Goal: Transaction & Acquisition: Purchase product/service

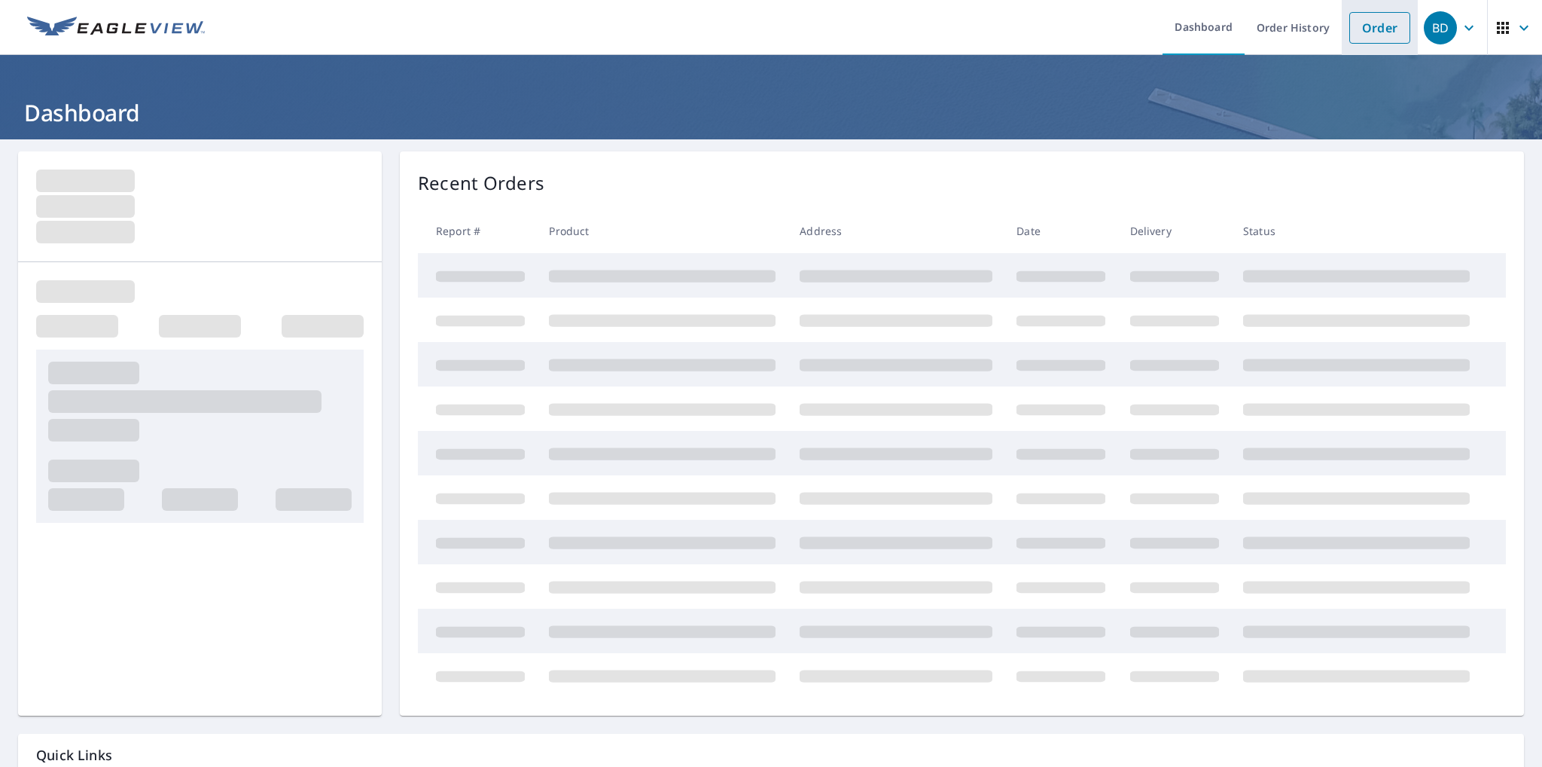
click at [1383, 27] on link "Order" at bounding box center [1379, 28] width 61 height 32
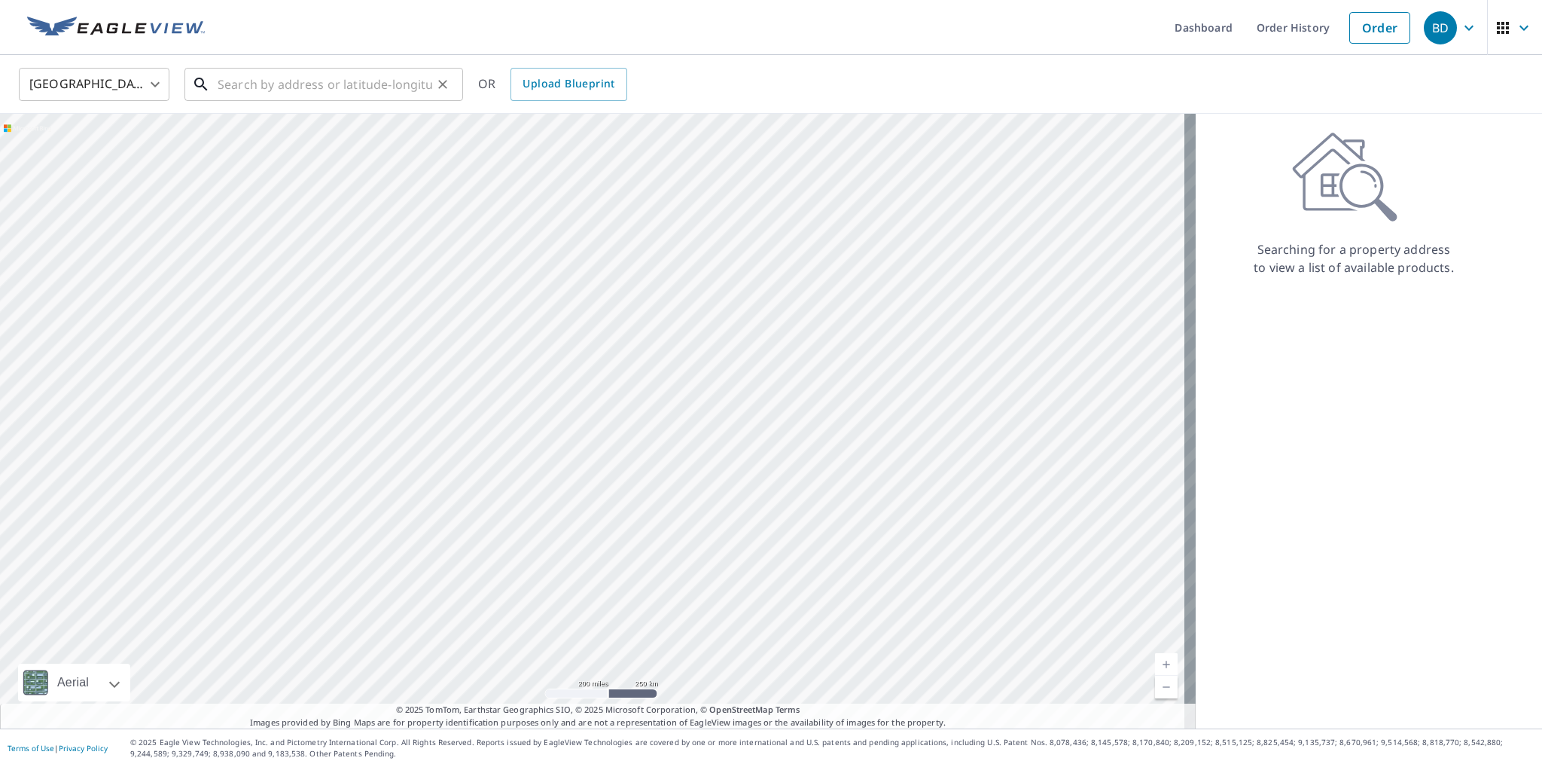
click at [229, 90] on input "text" at bounding box center [325, 84] width 215 height 42
paste input "[STREET_ADDRESS]"
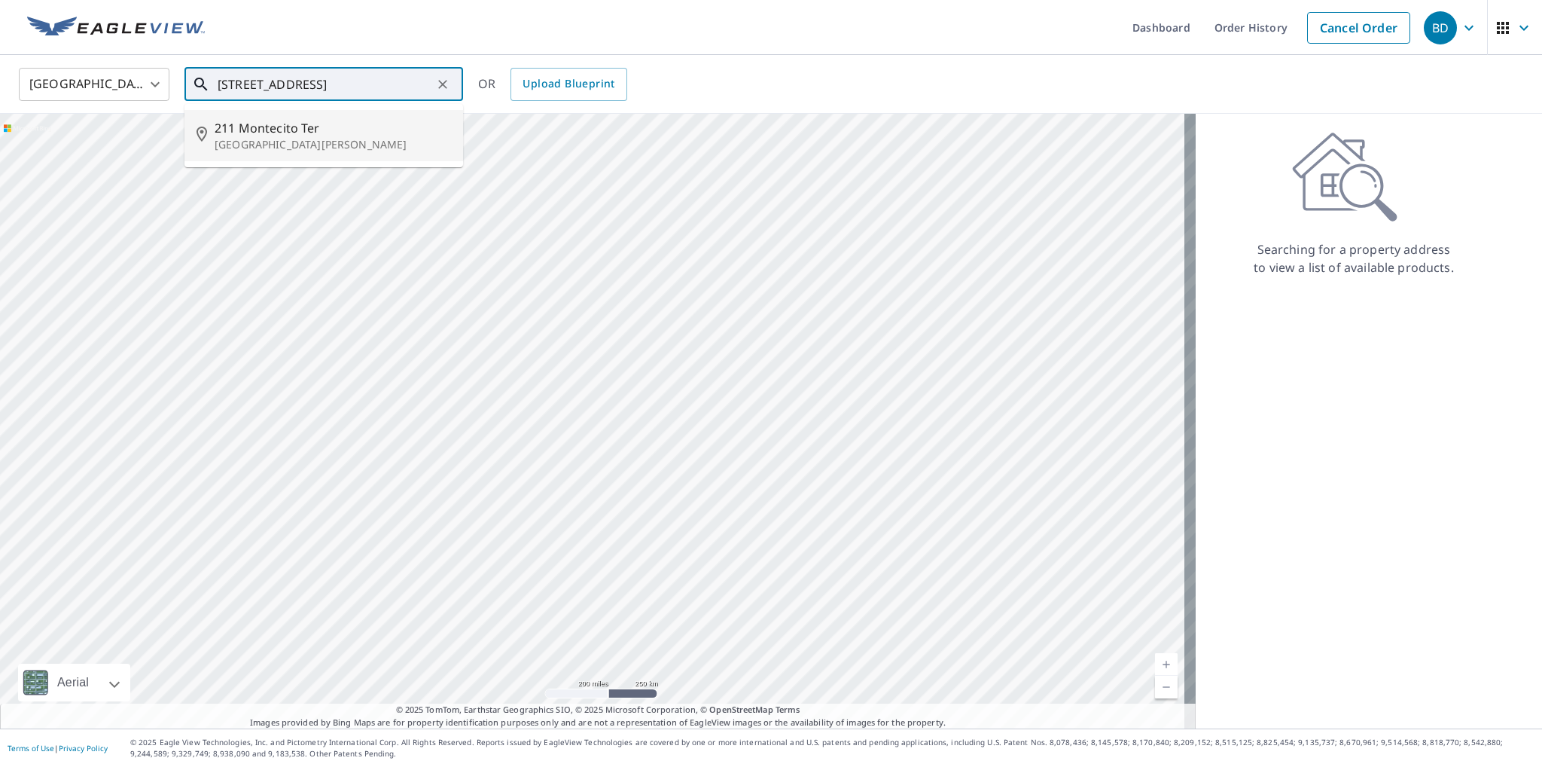
click at [277, 128] on span "211 Montecito Ter" at bounding box center [333, 128] width 236 height 18
type input "[STREET_ADDRESS][PERSON_NAME]"
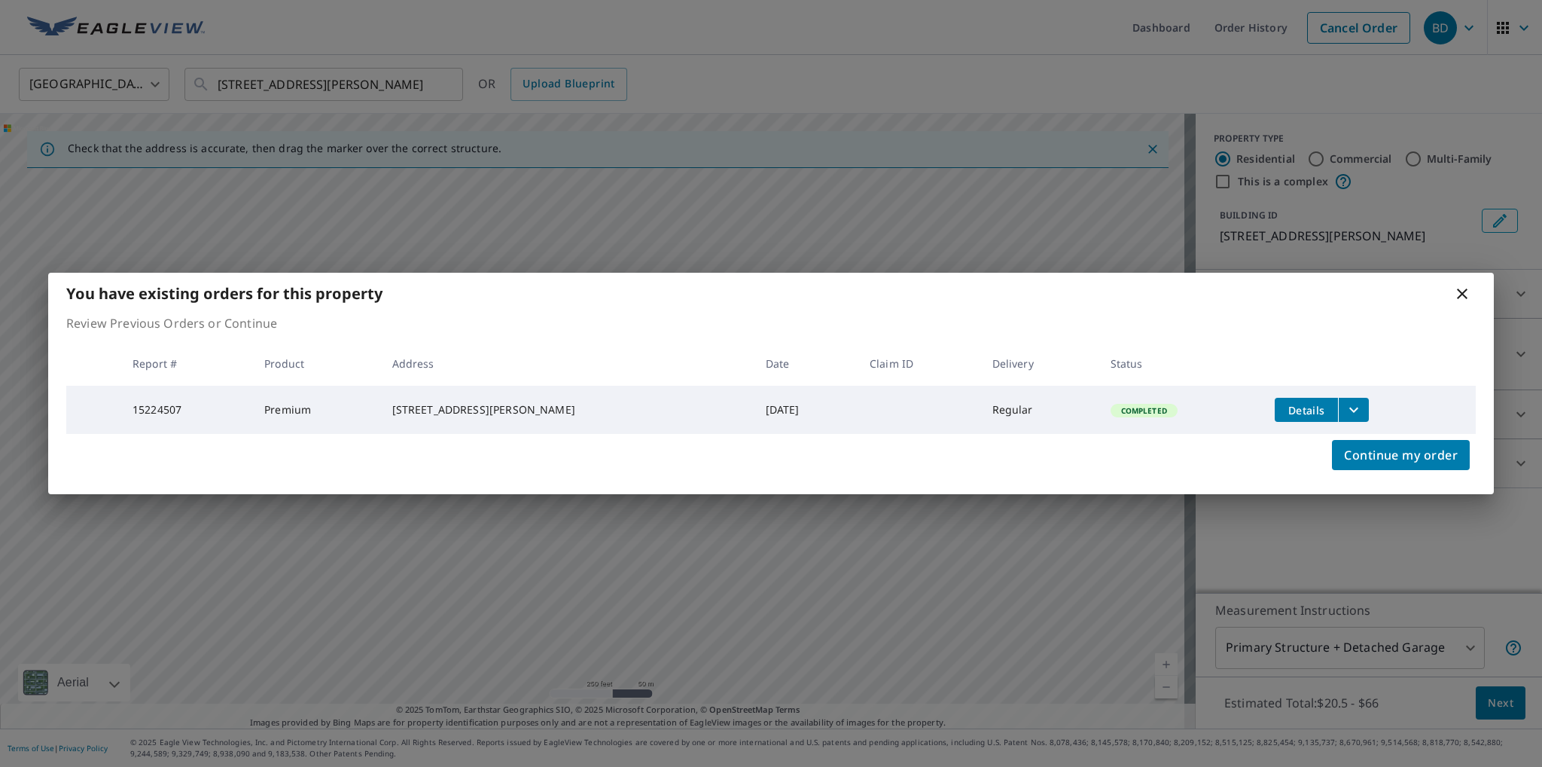
click at [1462, 293] on icon at bounding box center [1462, 294] width 18 height 18
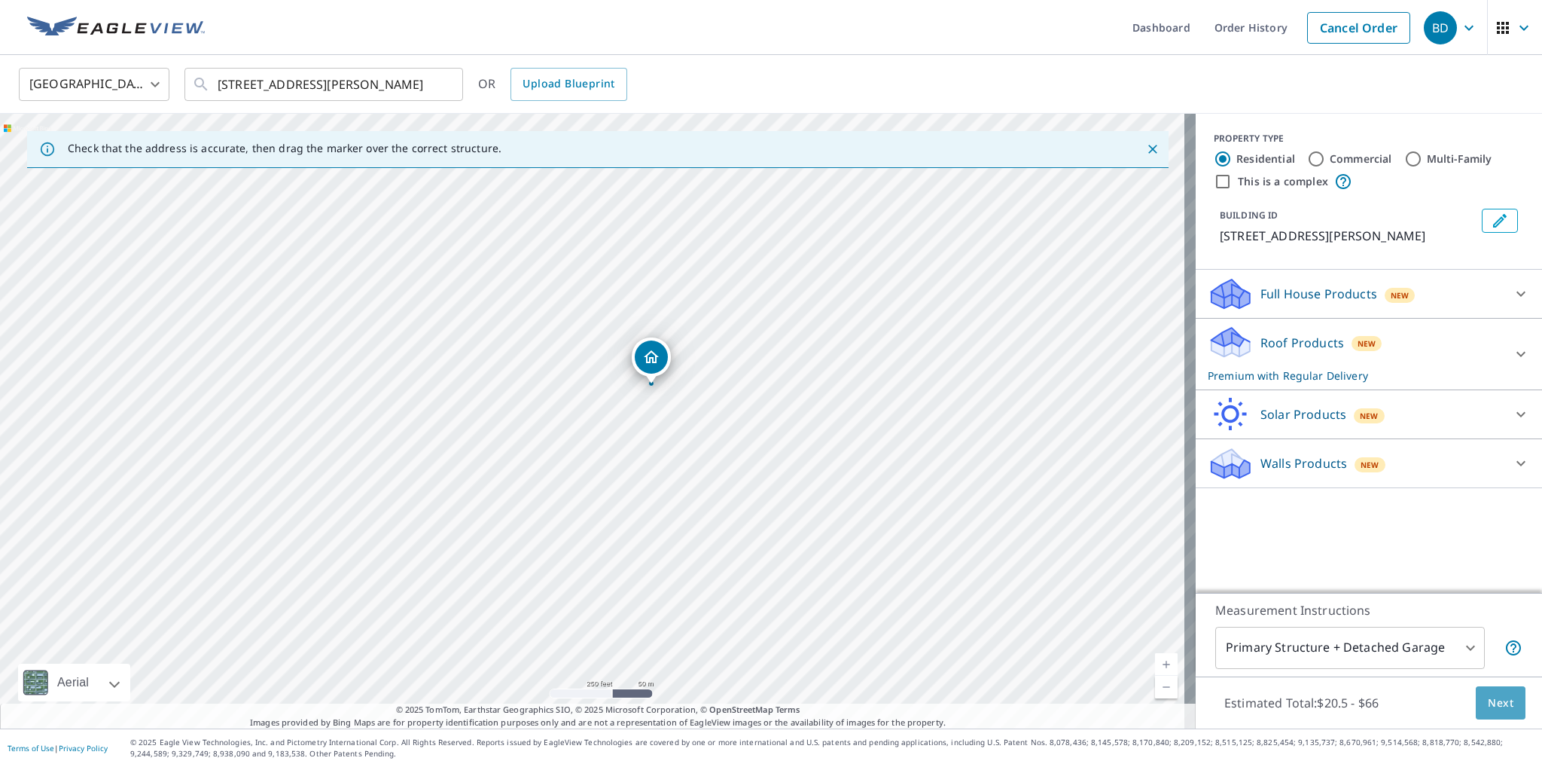
click at [1491, 699] on span "Next" at bounding box center [1501, 703] width 26 height 19
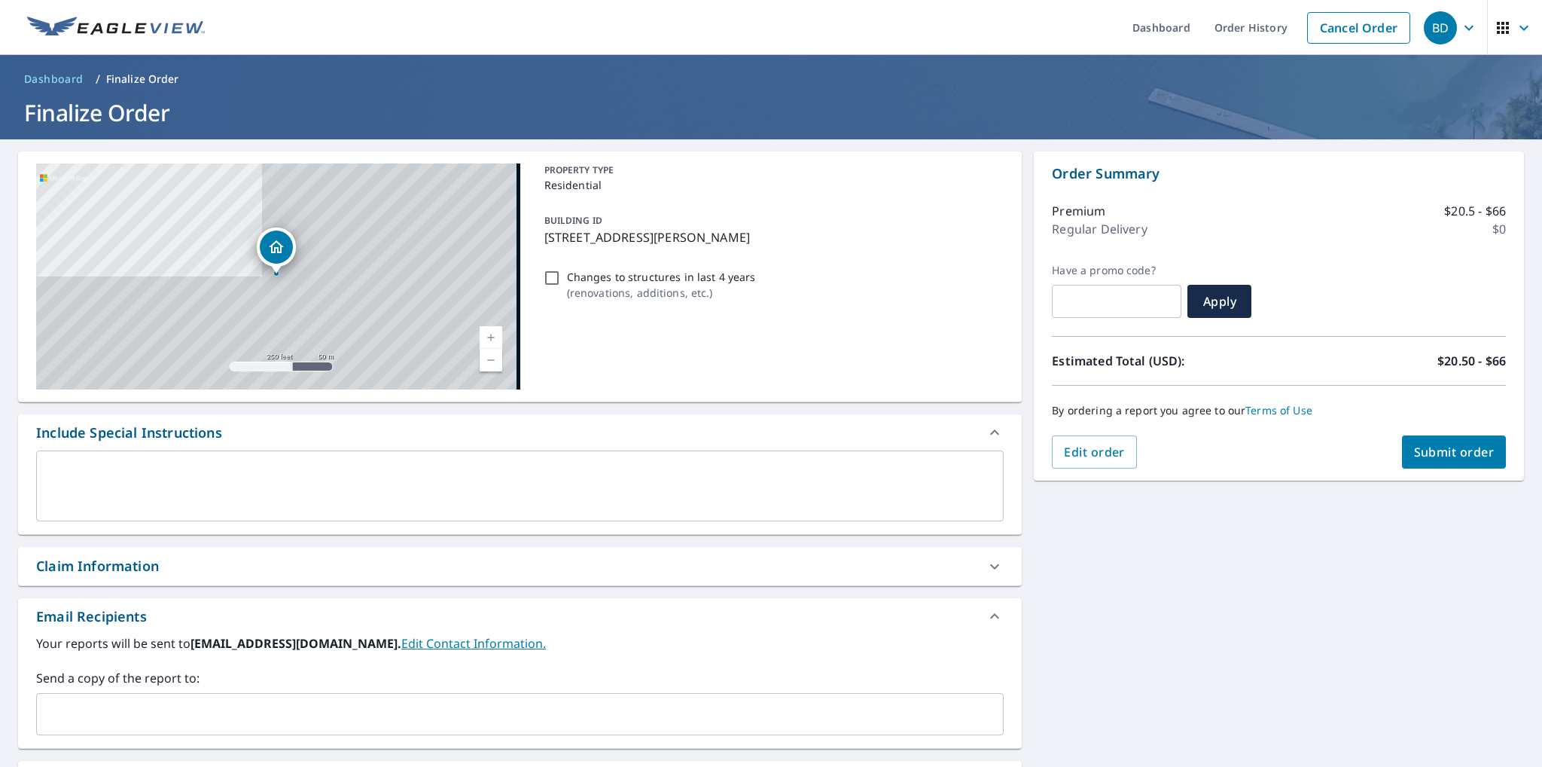
scroll to position [191, 0]
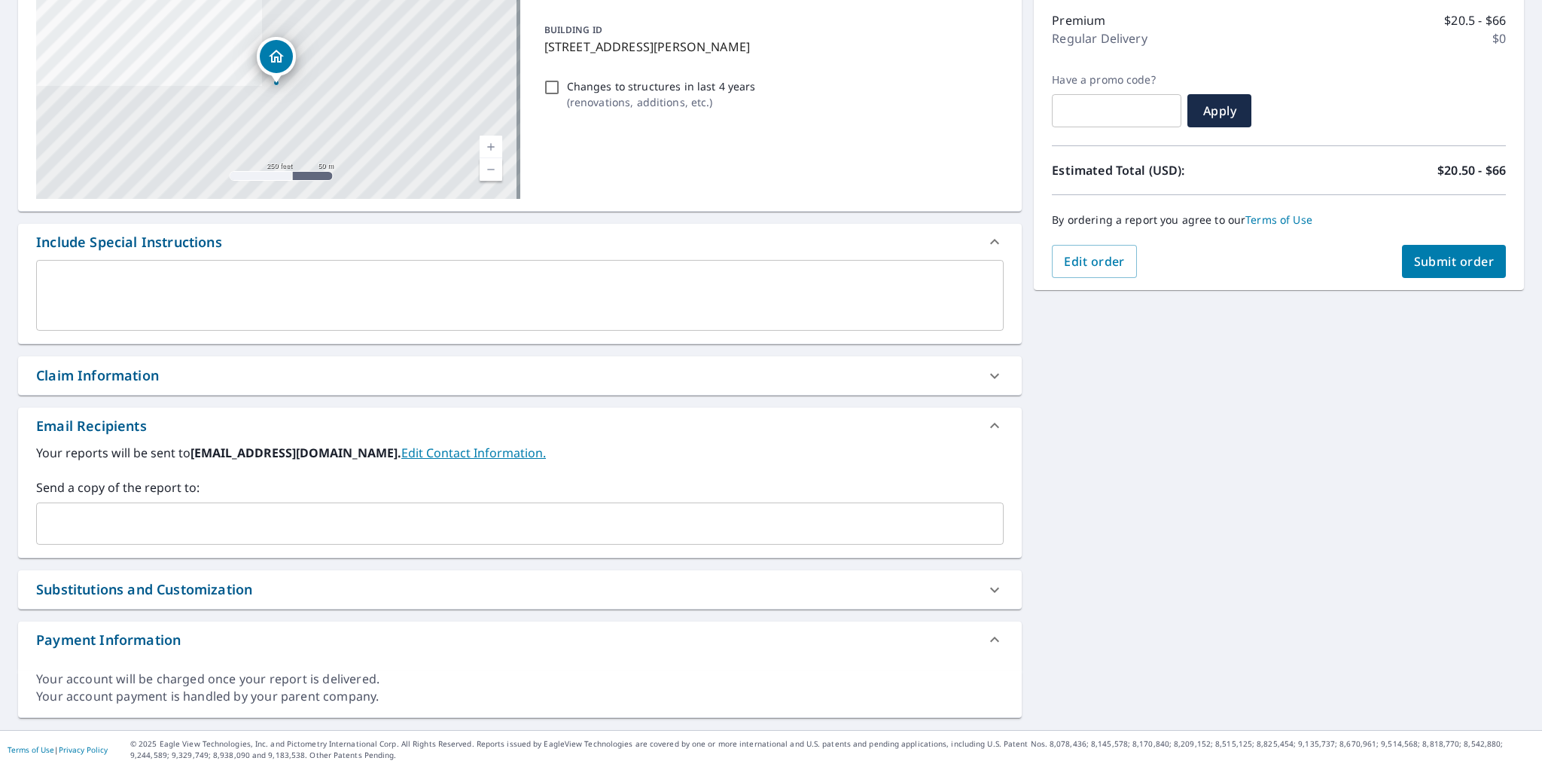
click at [139, 515] on input "text" at bounding box center [509, 523] width 932 height 29
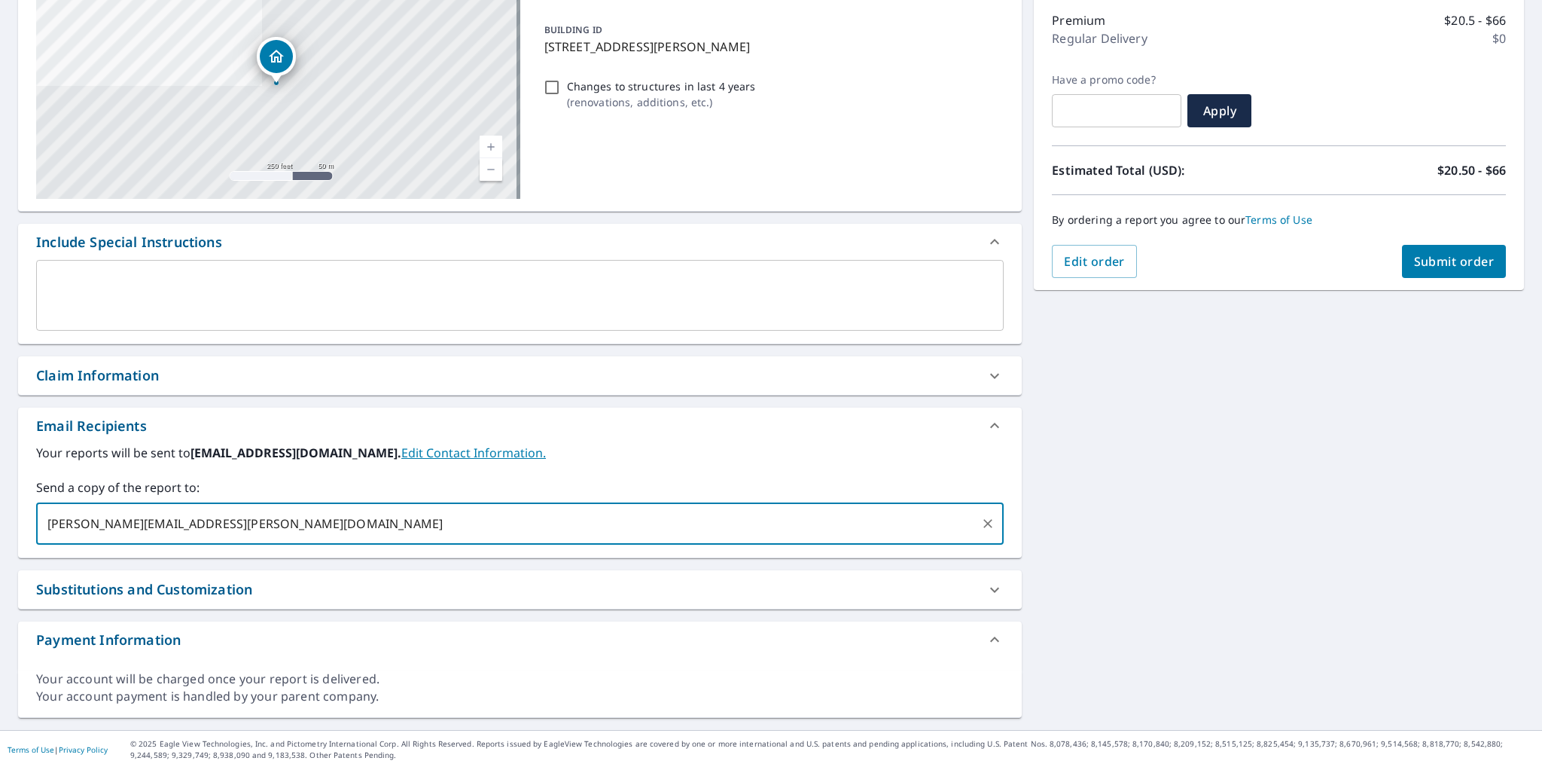
type input "[PERSON_NAME][EMAIL_ADDRESS][PERSON_NAME][DOMAIN_NAME]"
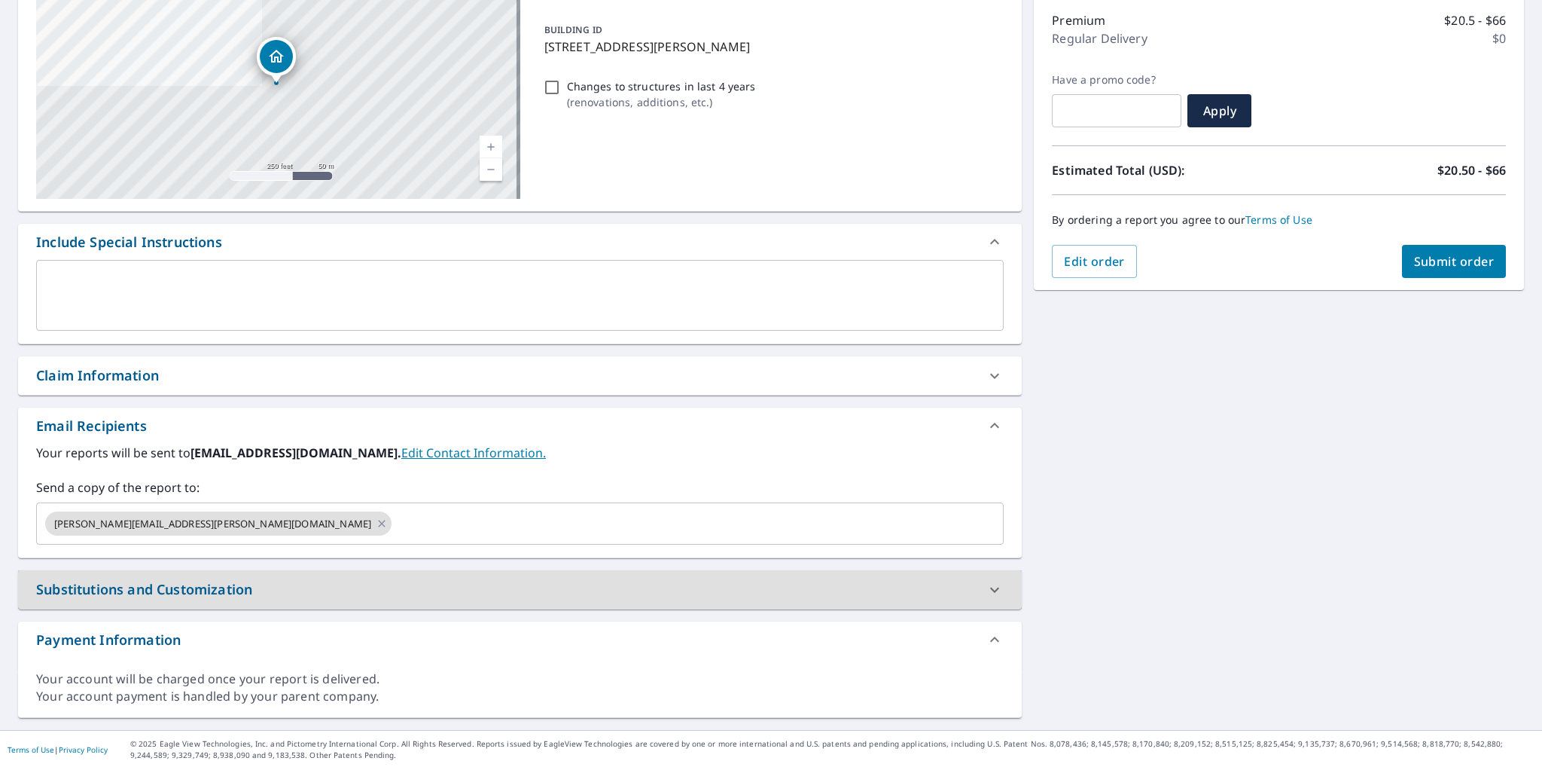
click at [1481, 258] on span "Submit order" at bounding box center [1454, 261] width 81 height 17
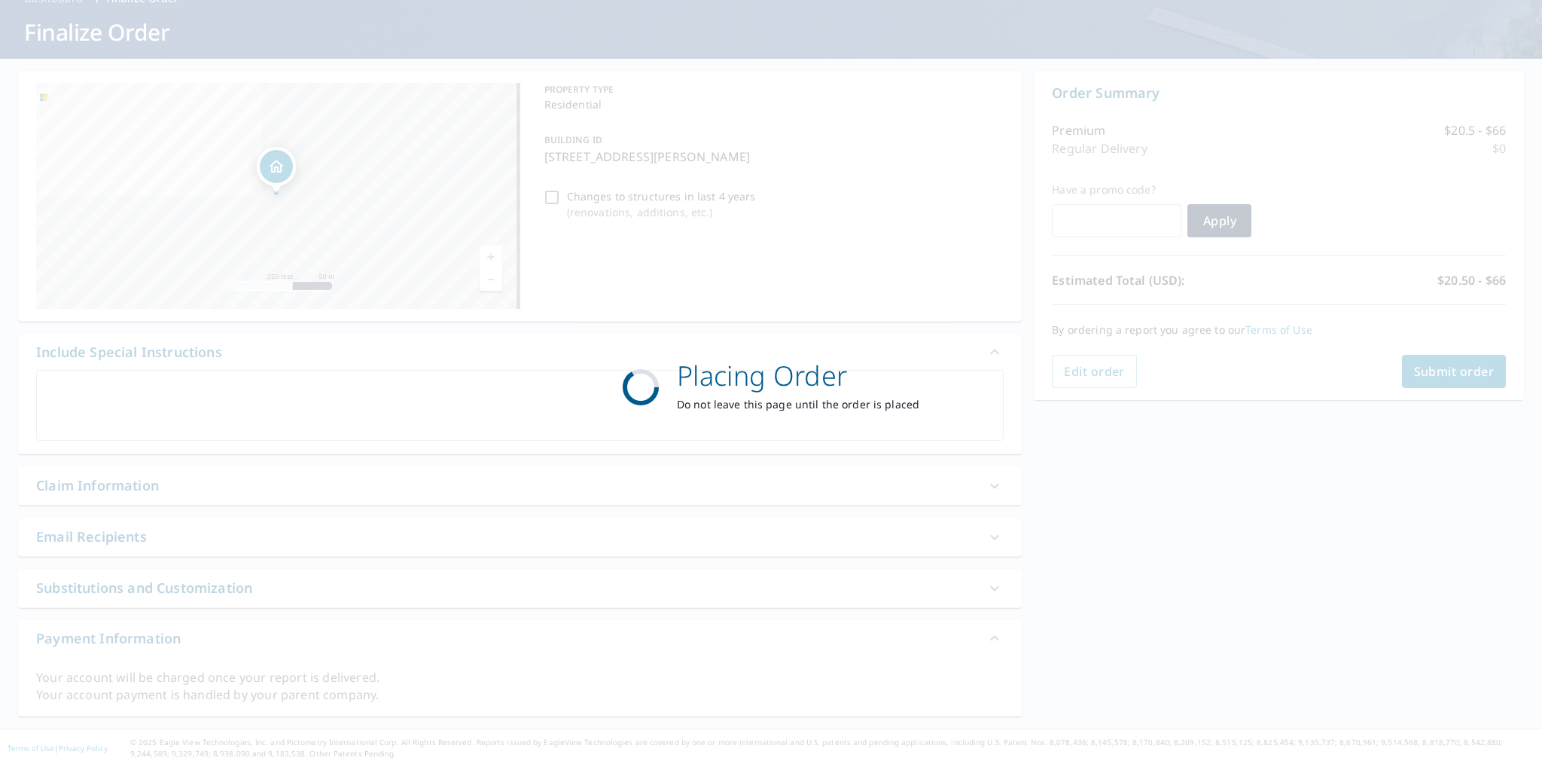
scroll to position [79, 0]
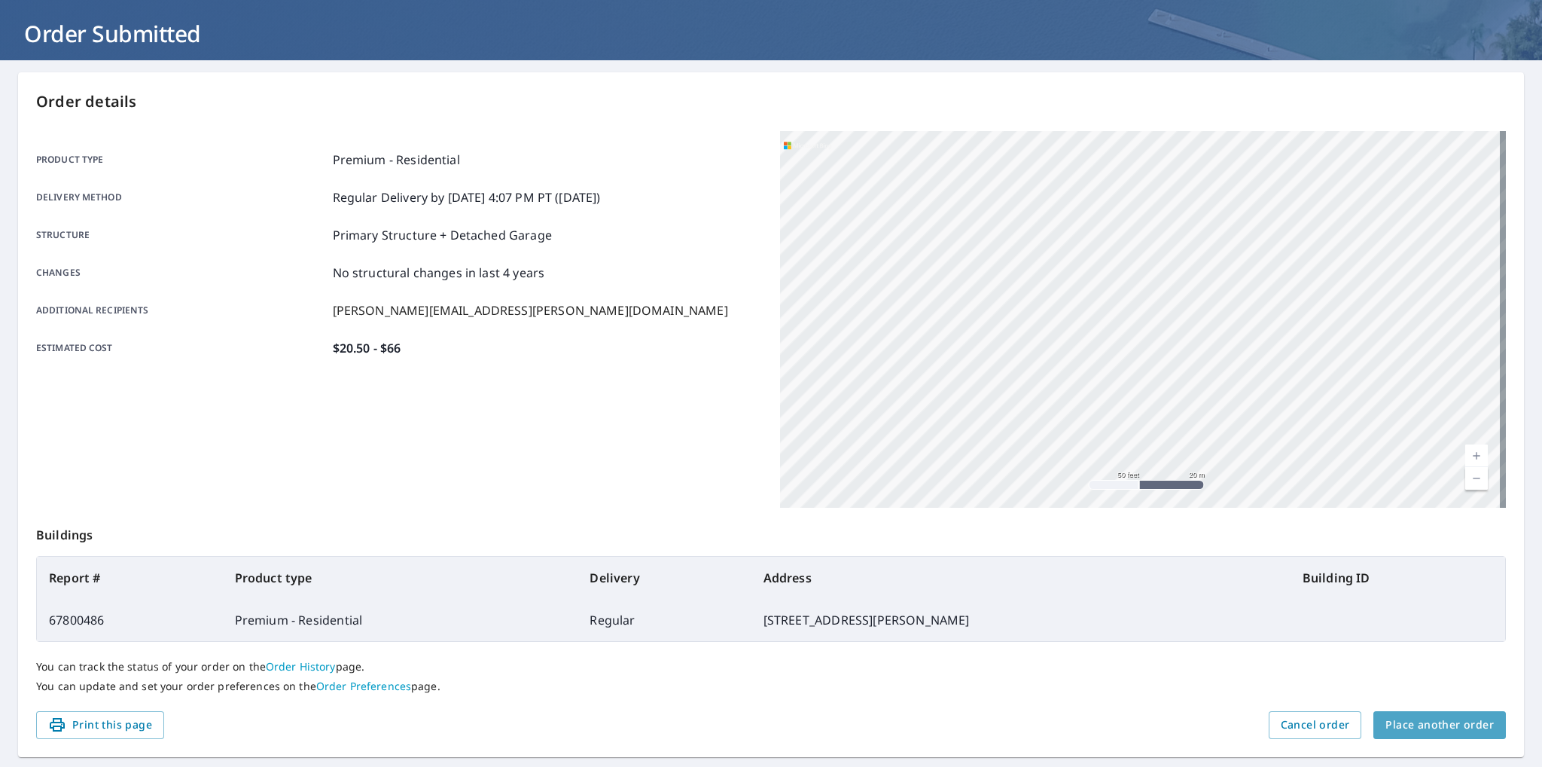
click at [1456, 720] on span "Place another order" at bounding box center [1440, 724] width 108 height 19
